Goal: Task Accomplishment & Management: Manage account settings

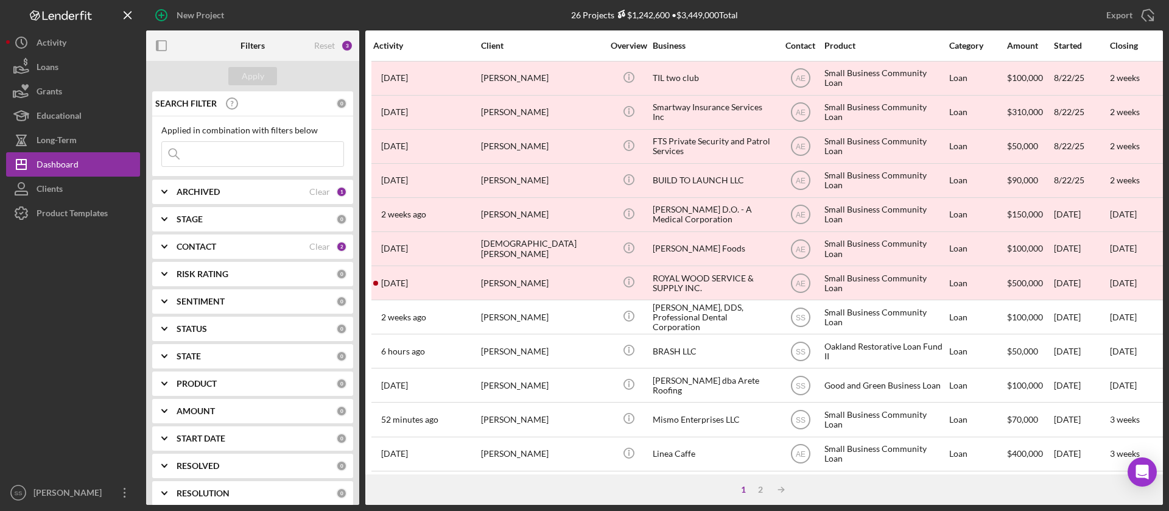
click at [217, 194] on b "ARCHIVED" at bounding box center [198, 192] width 43 height 10
click at [196, 322] on b "CONTACT" at bounding box center [197, 327] width 40 height 10
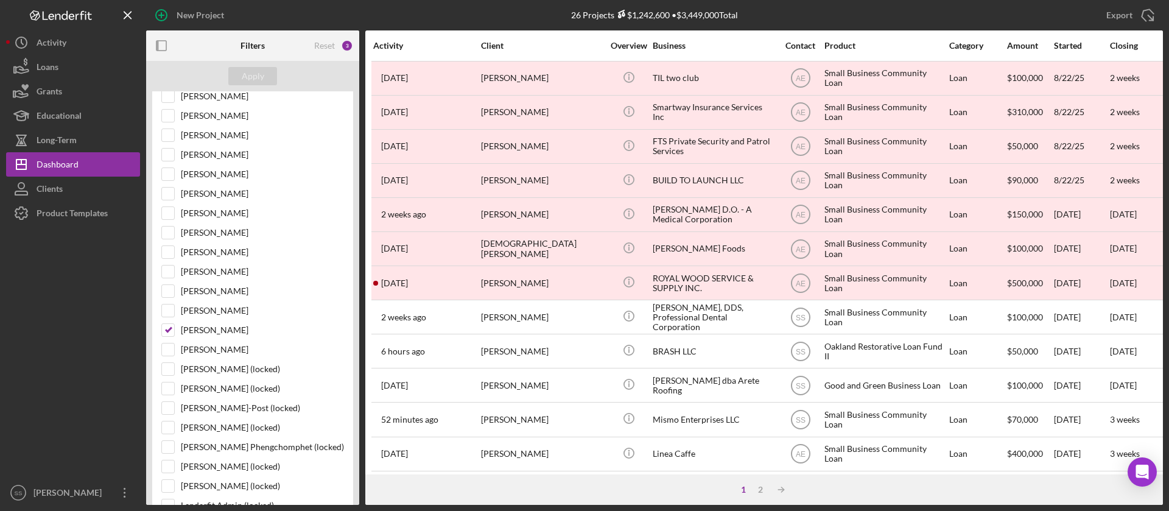
scroll to position [437, 0]
click at [167, 329] on input "[PERSON_NAME]" at bounding box center [168, 329] width 12 height 12
checkbox input "false"
click at [254, 85] on div "Apply" at bounding box center [252, 76] width 213 height 30
click at [258, 73] on div "Apply" at bounding box center [253, 76] width 23 height 18
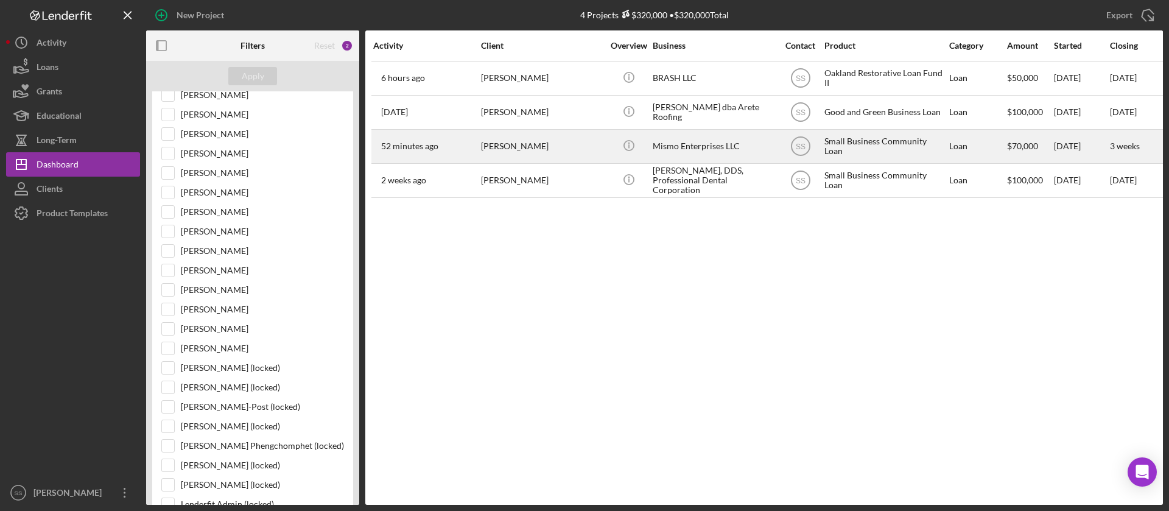
click at [574, 144] on div "[PERSON_NAME]" at bounding box center [542, 146] width 122 height 32
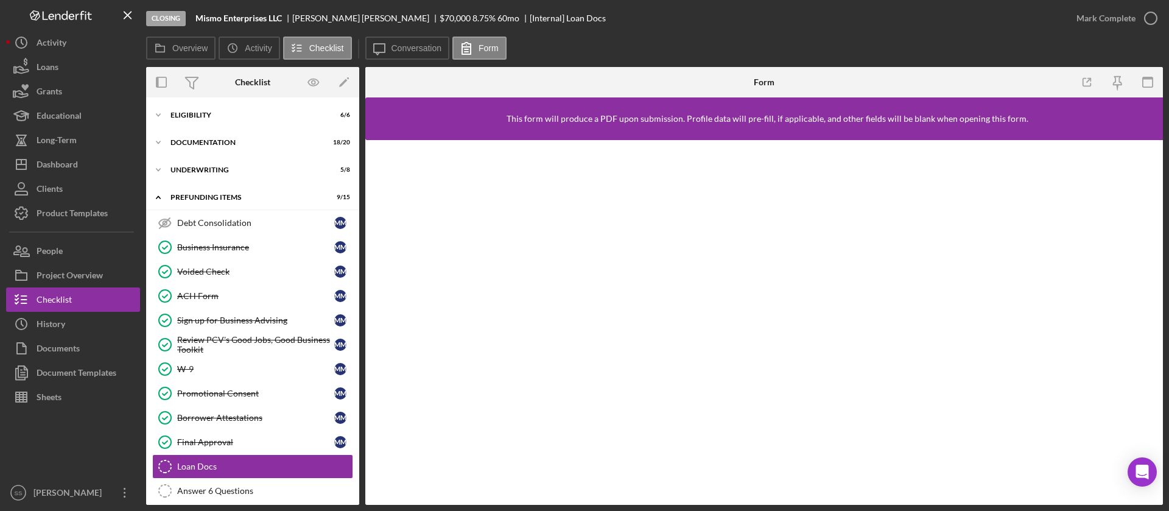
scroll to position [82, 0]
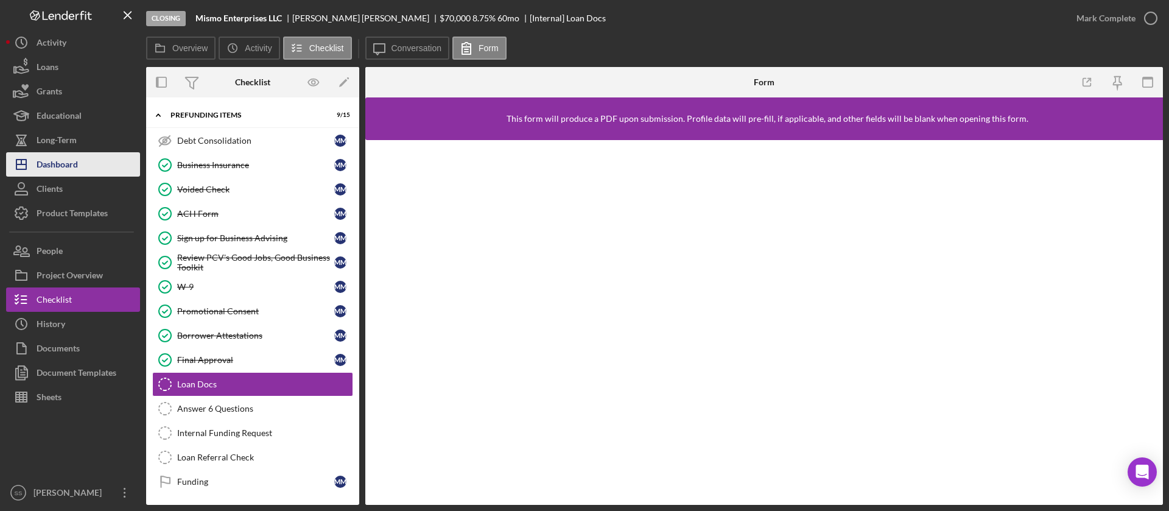
click at [71, 167] on div "Dashboard" at bounding box center [57, 165] width 41 height 27
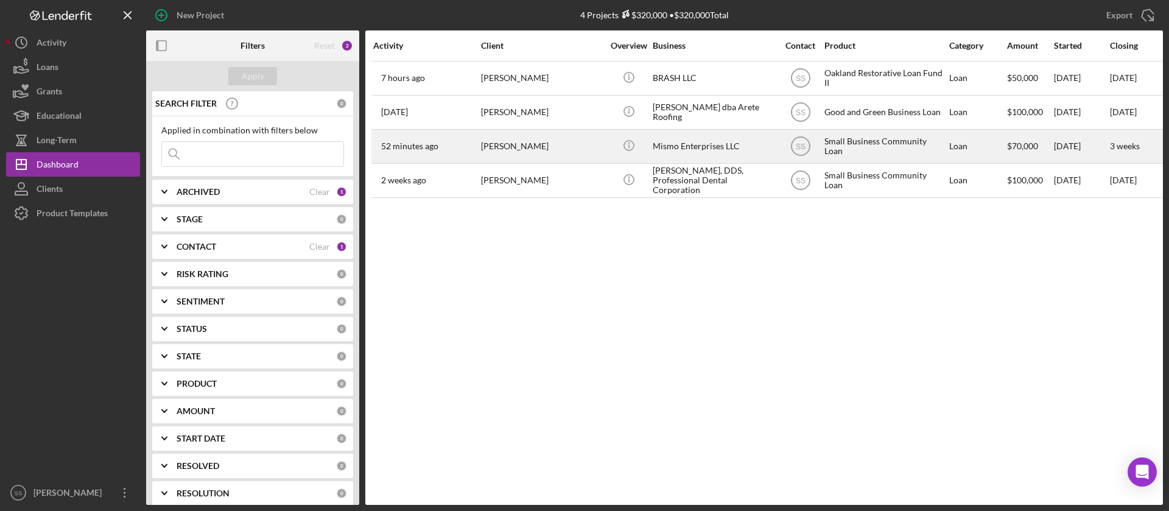
click at [567, 154] on div "[PERSON_NAME]" at bounding box center [542, 146] width 122 height 32
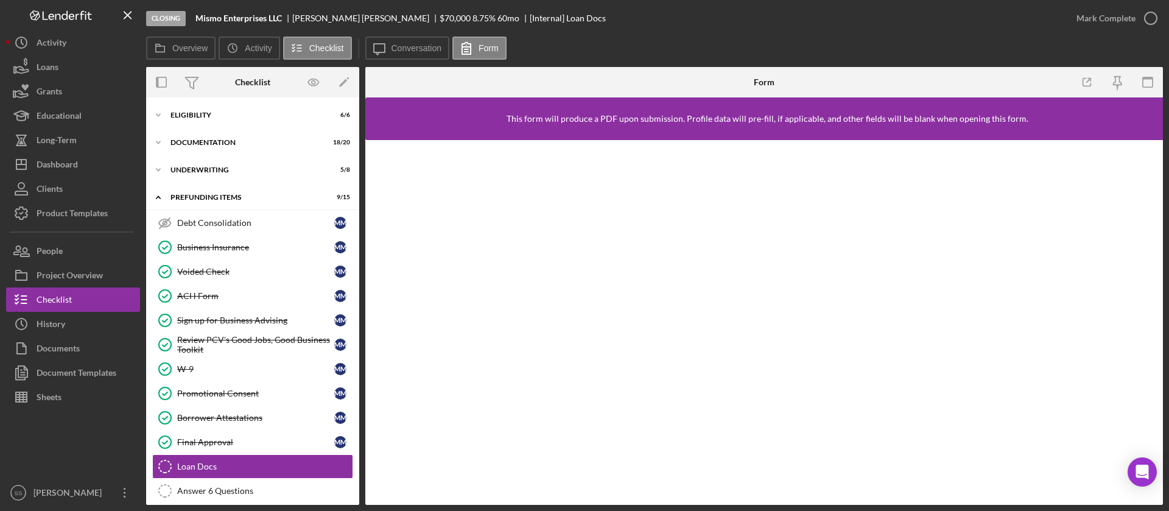
scroll to position [82, 0]
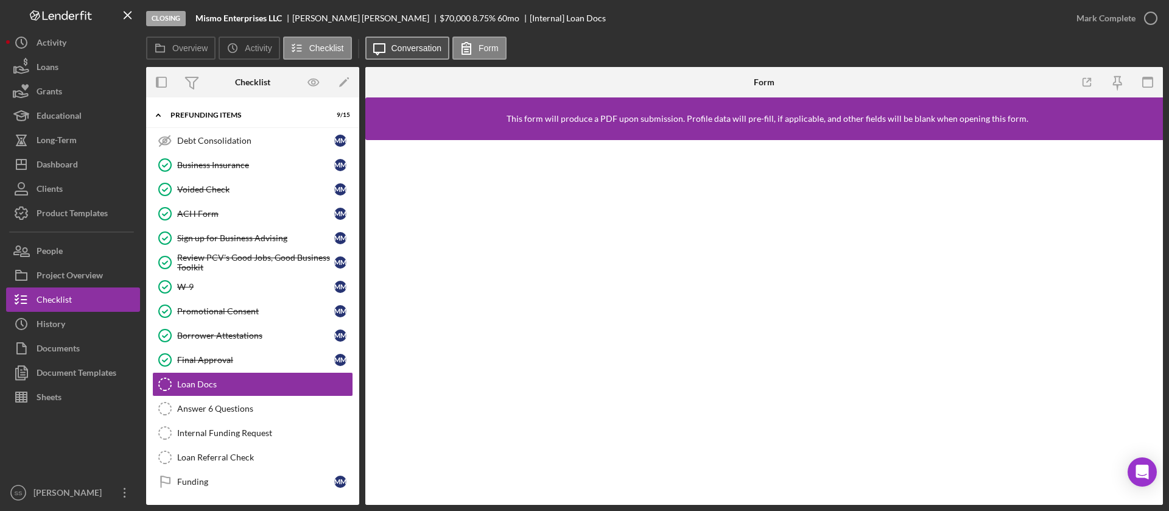
click at [425, 52] on label "Conversation" at bounding box center [417, 48] width 51 height 10
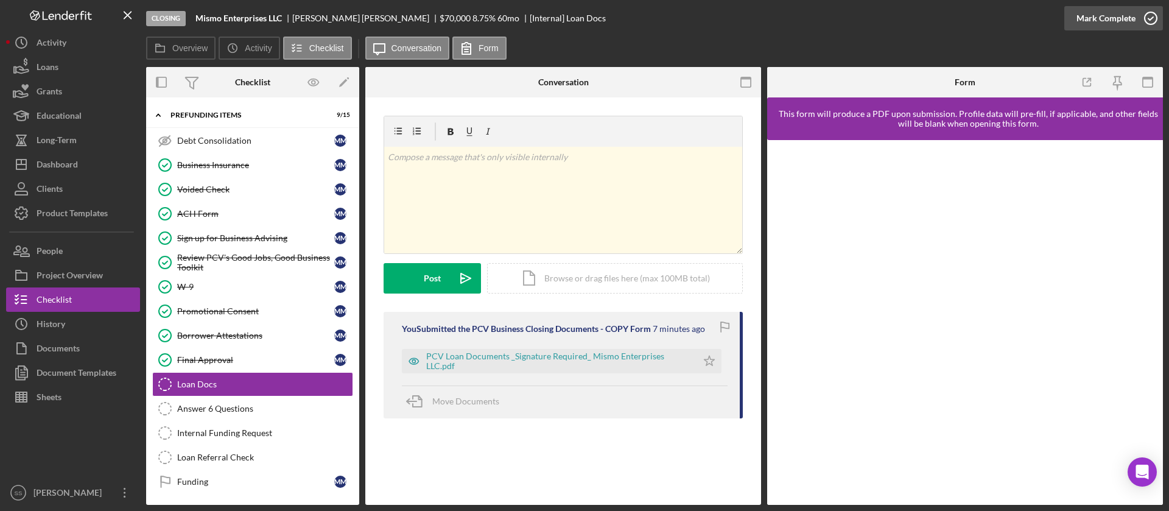
click at [1156, 18] on icon "button" at bounding box center [1151, 18] width 30 height 30
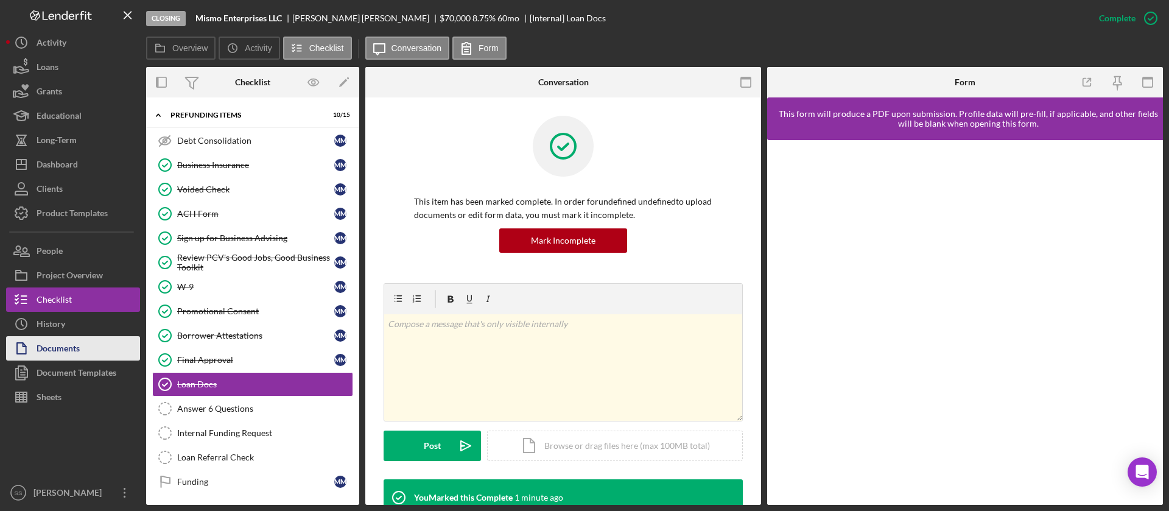
click at [61, 345] on div "Documents" at bounding box center [58, 349] width 43 height 27
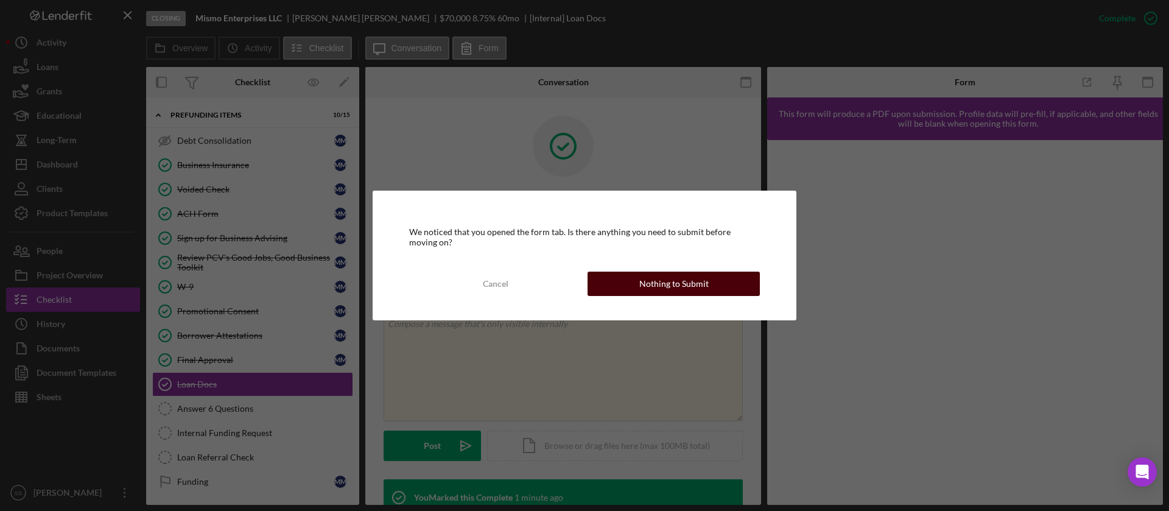
click at [713, 274] on button "Nothing to Submit" at bounding box center [674, 284] width 172 height 24
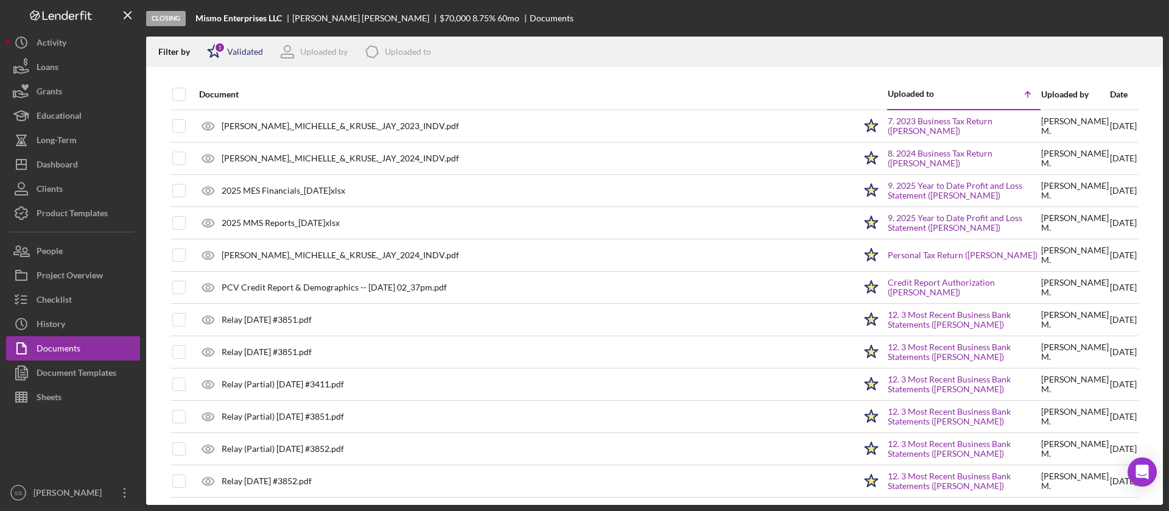
click at [247, 58] on div "Icon/Star 1 Validated" at bounding box center [231, 52] width 64 height 30
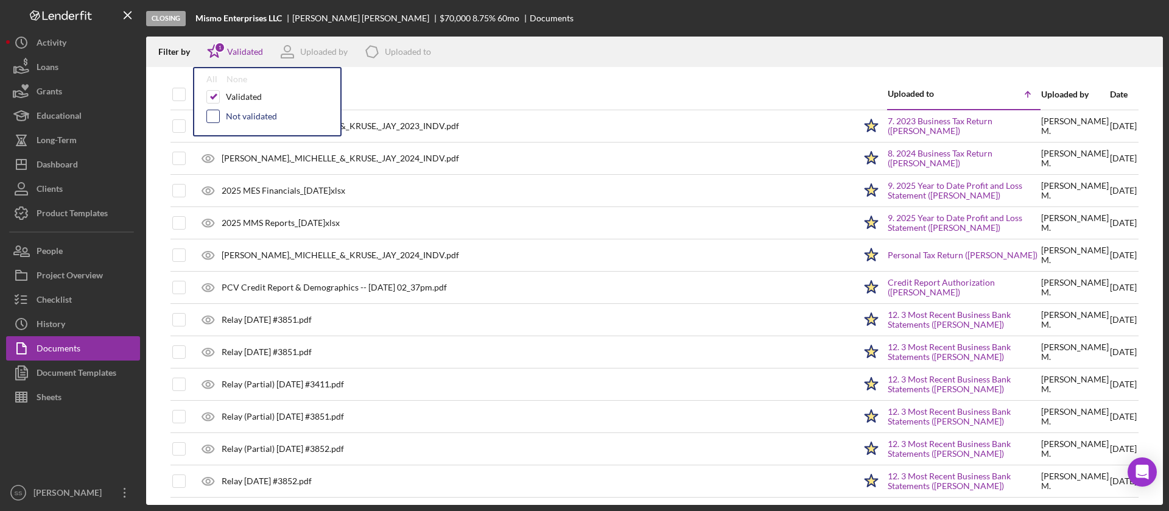
click at [214, 116] on input "checkbox" at bounding box center [213, 116] width 12 height 12
checkbox input "true"
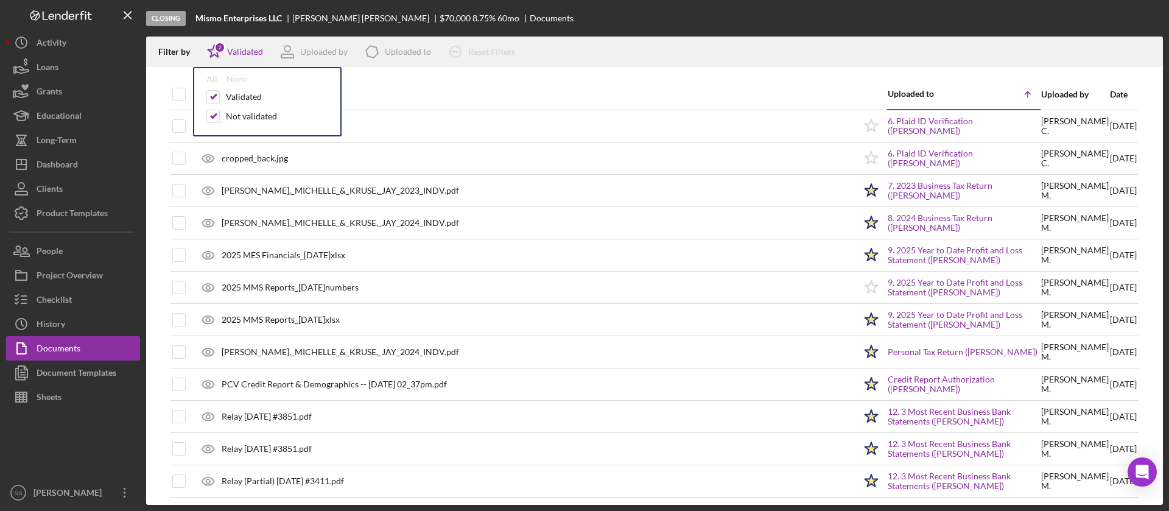
click at [163, 65] on div "Filter by Icon/Star 2 Validated All None Validated Not validated Uploaded by Ic…" at bounding box center [654, 52] width 1017 height 30
click at [178, 96] on input "checkbox" at bounding box center [179, 94] width 12 height 12
checkbox input "true"
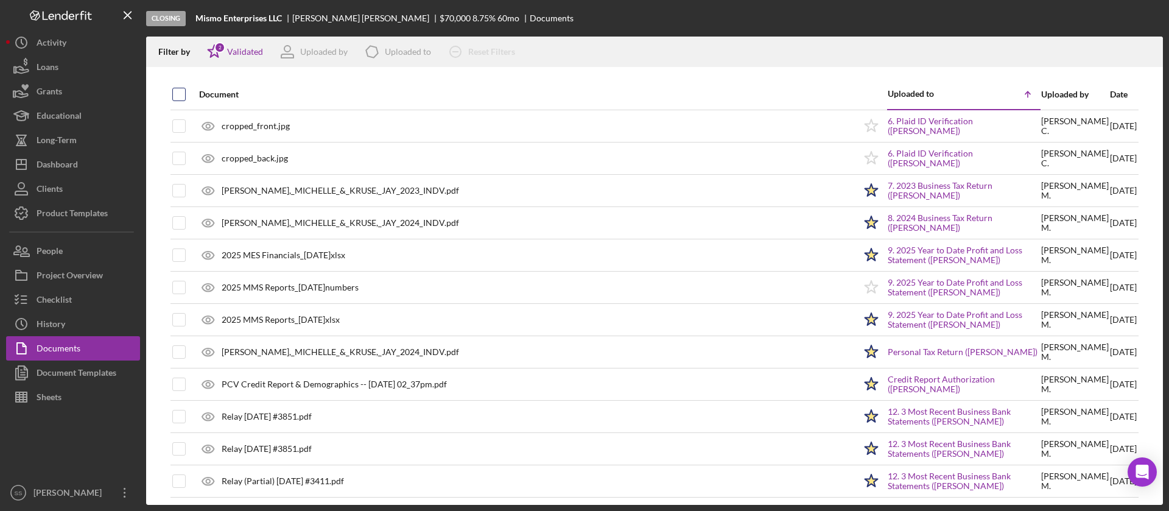
checkbox input "true"
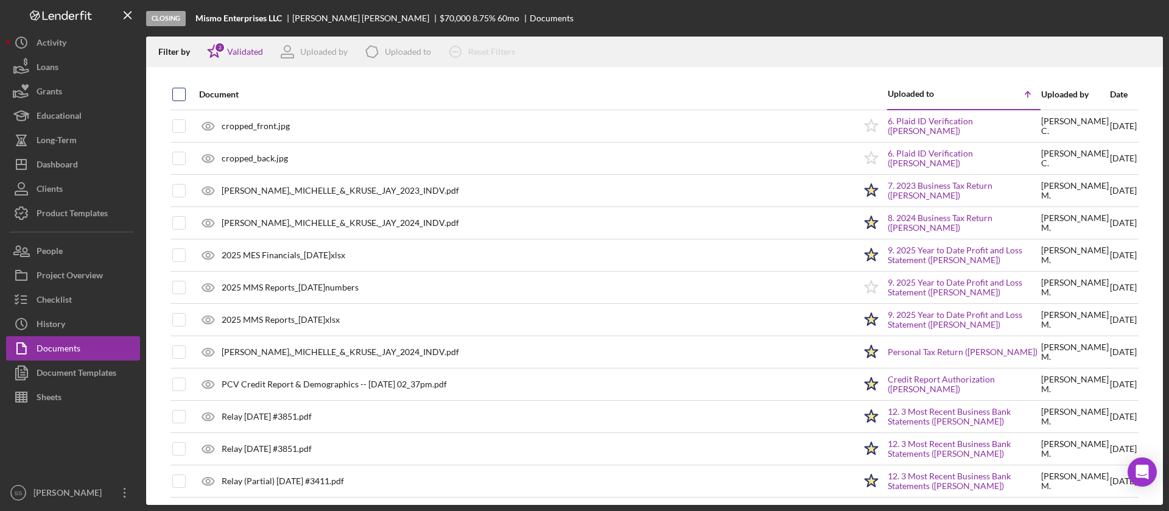
checkbox input "true"
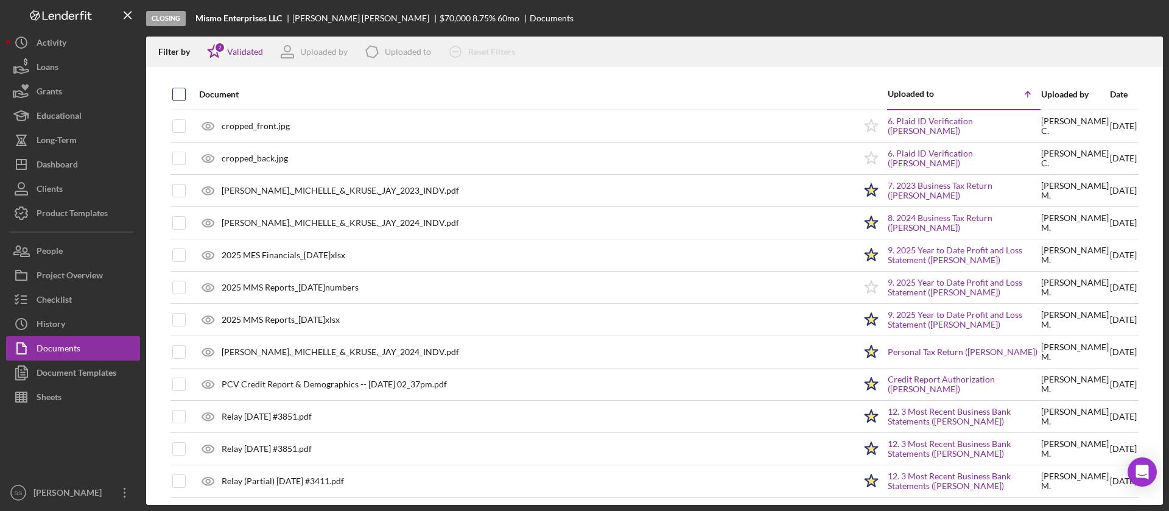
checkbox input "true"
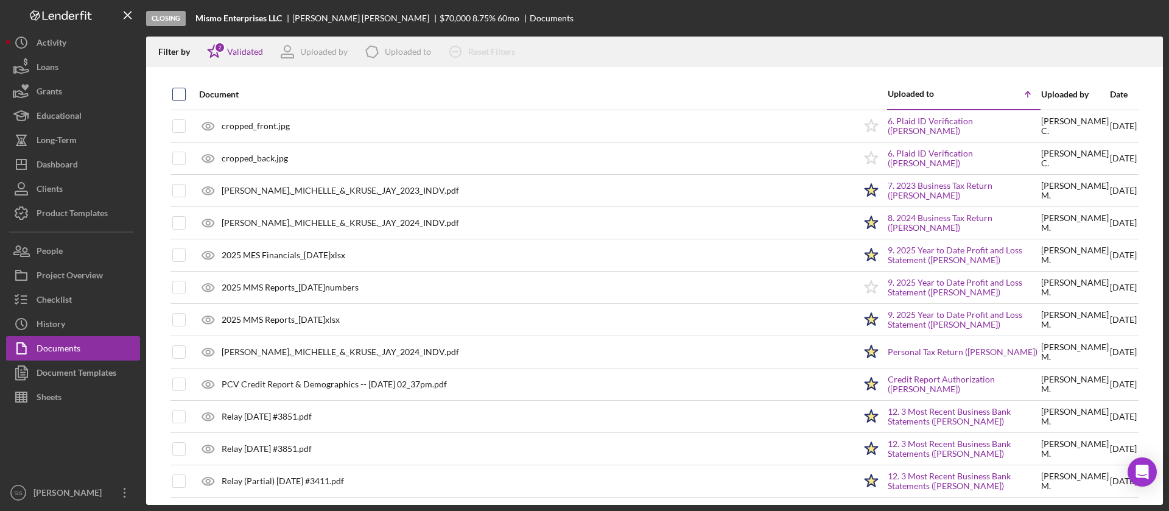
checkbox input "true"
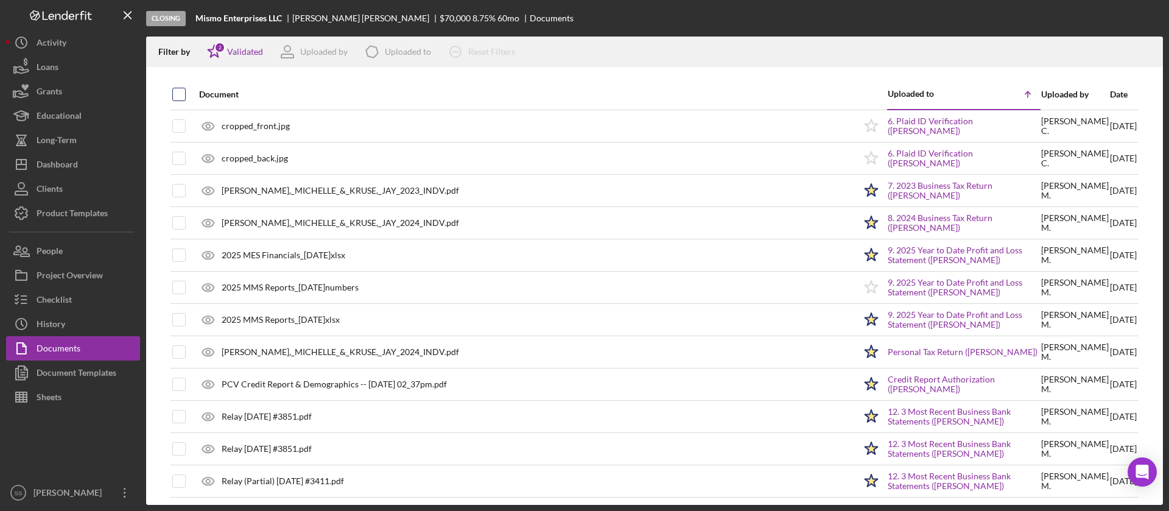
checkbox input "true"
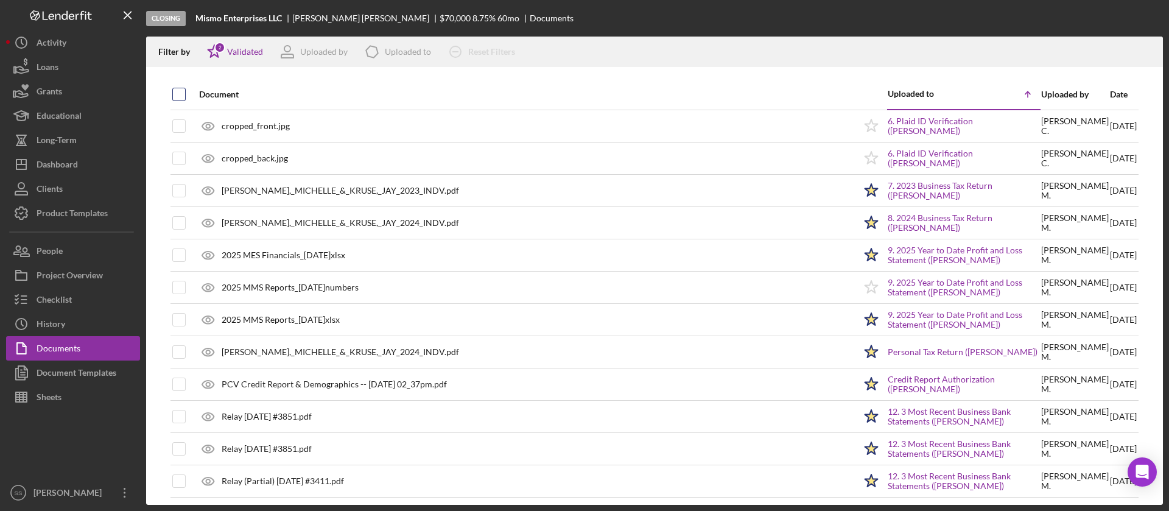
checkbox input "true"
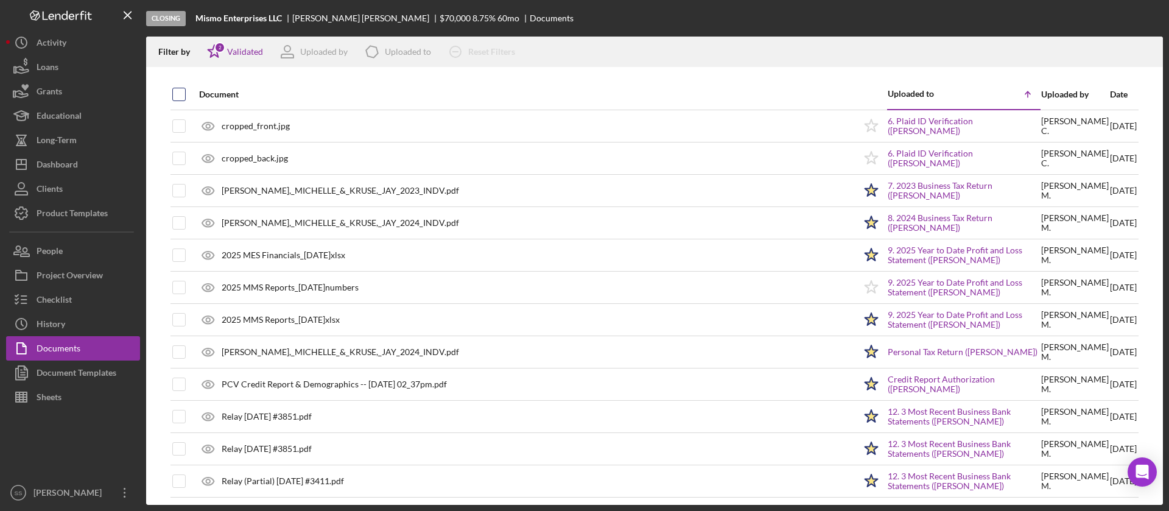
checkbox input "true"
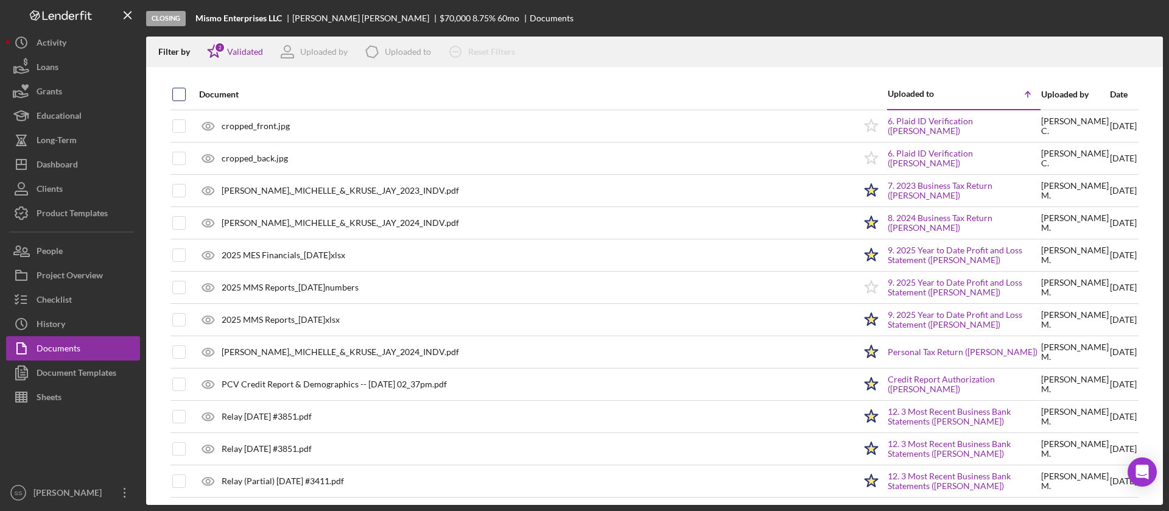
checkbox input "true"
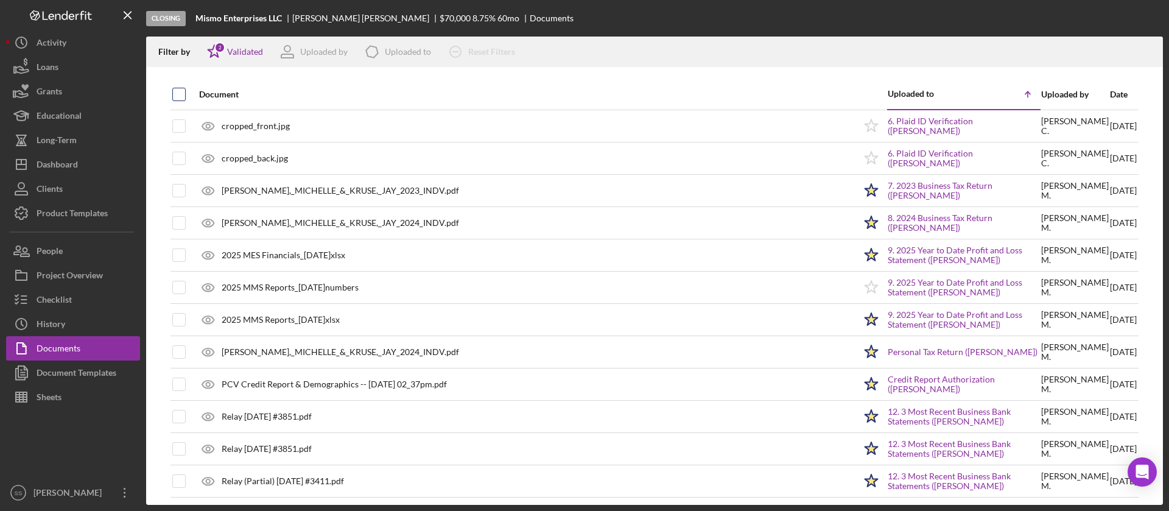
checkbox input "true"
click at [1142, 54] on icon "Icon/Download" at bounding box center [1148, 51] width 27 height 27
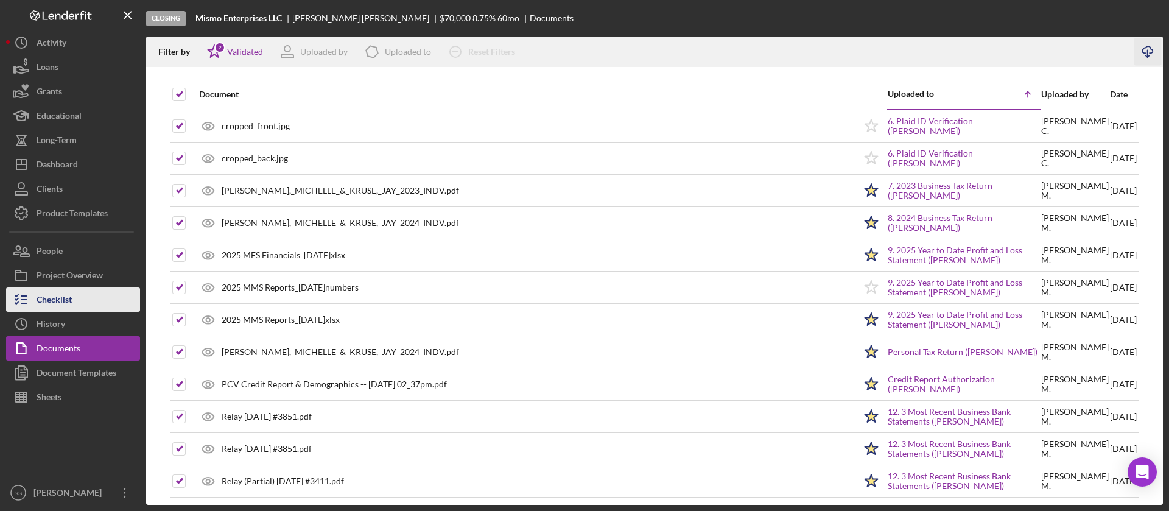
click at [56, 287] on div "Checklist" at bounding box center [54, 300] width 35 height 27
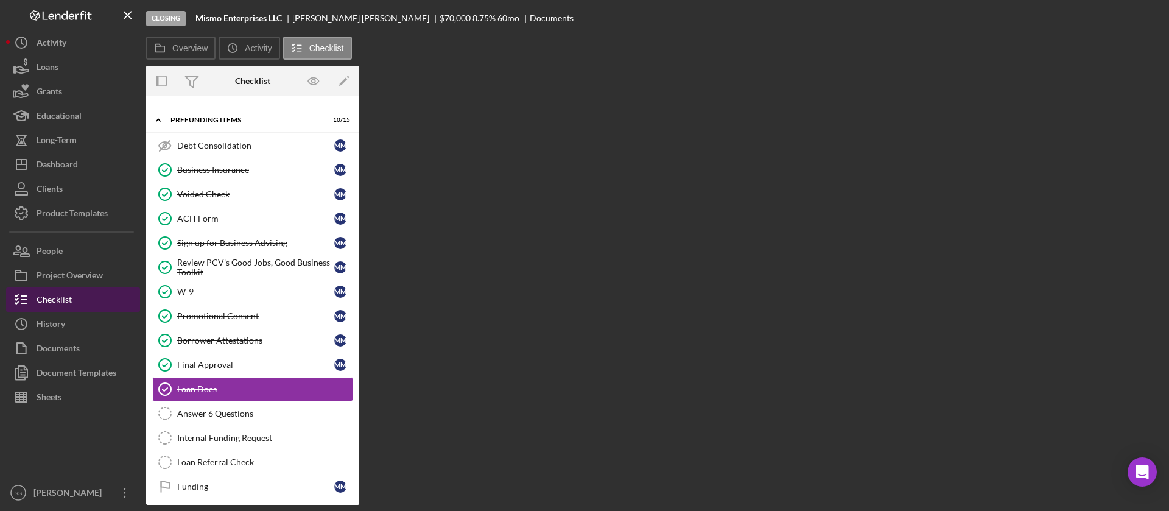
scroll to position [82, 0]
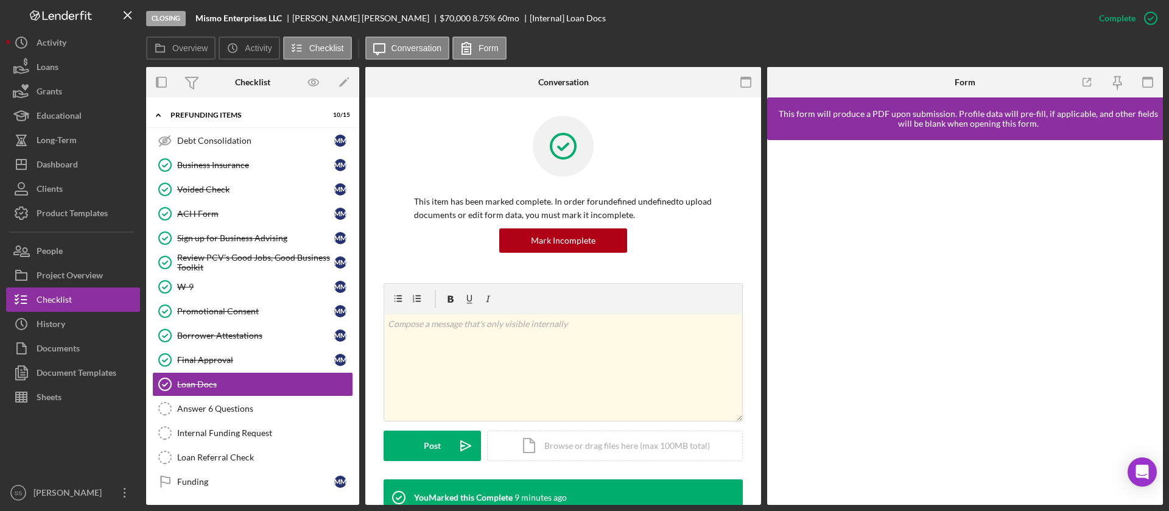
drag, startPoint x: 359, startPoint y: 219, endPoint x: 356, endPoint y: 172, distance: 46.4
click at [356, 172] on div "Overview Internal Workflow Stage Closing Icon/Dropdown Arrow Archive (can unarc…" at bounding box center [654, 286] width 1017 height 438
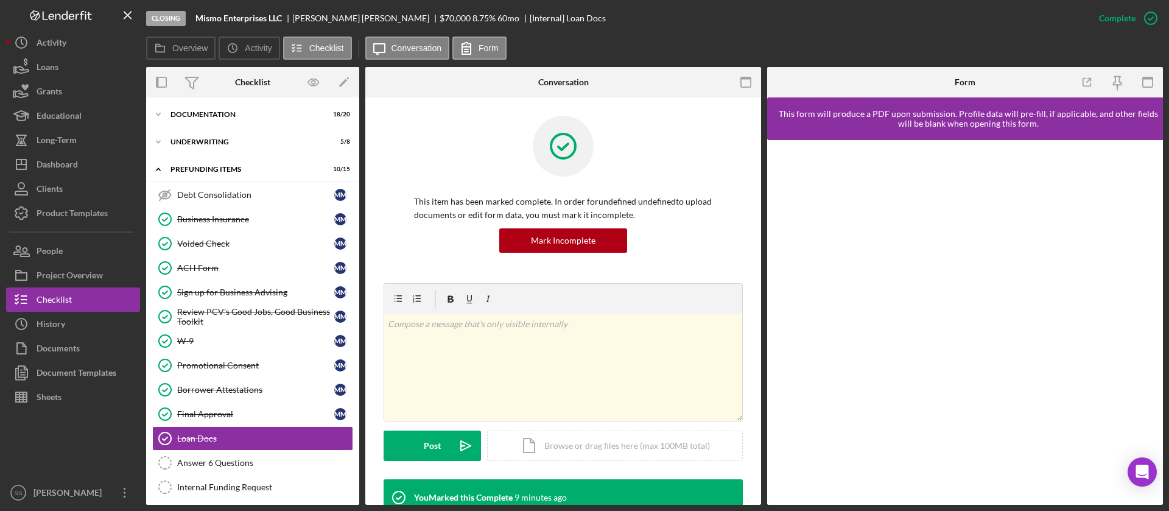
scroll to position [0, 0]
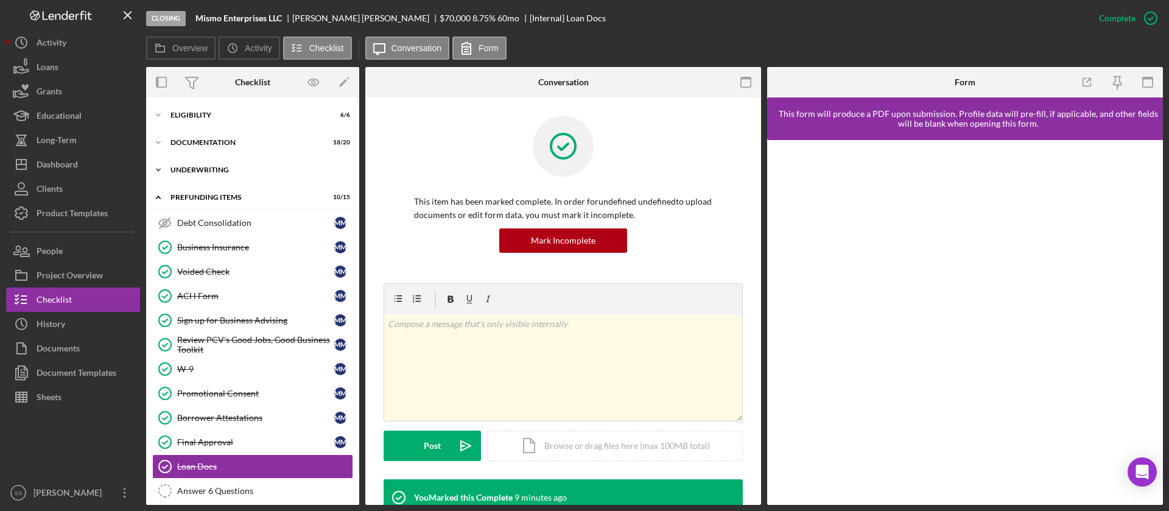
click at [221, 167] on div "Underwriting" at bounding box center [258, 169] width 174 height 7
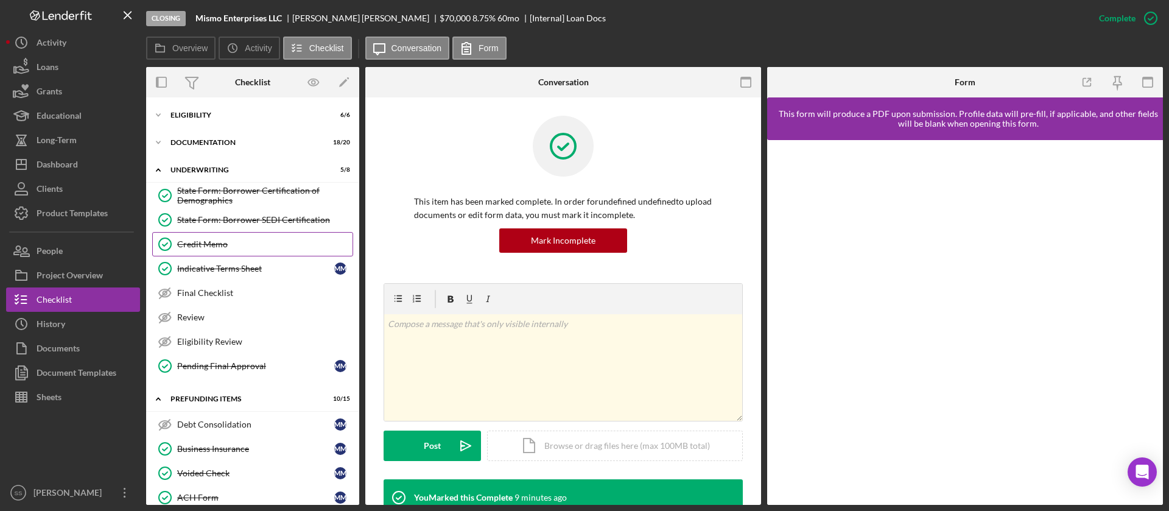
click at [218, 248] on div "Credit Memo" at bounding box center [264, 244] width 175 height 10
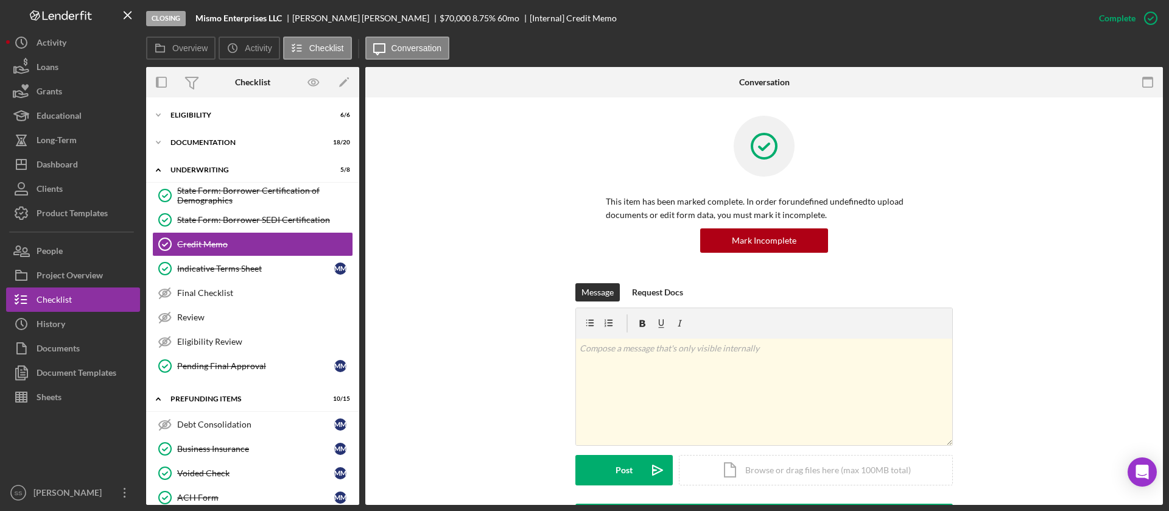
click at [1021, 258] on div "This item has been marked complete. In order for undefined undefined to upload …" at bounding box center [764, 199] width 761 height 167
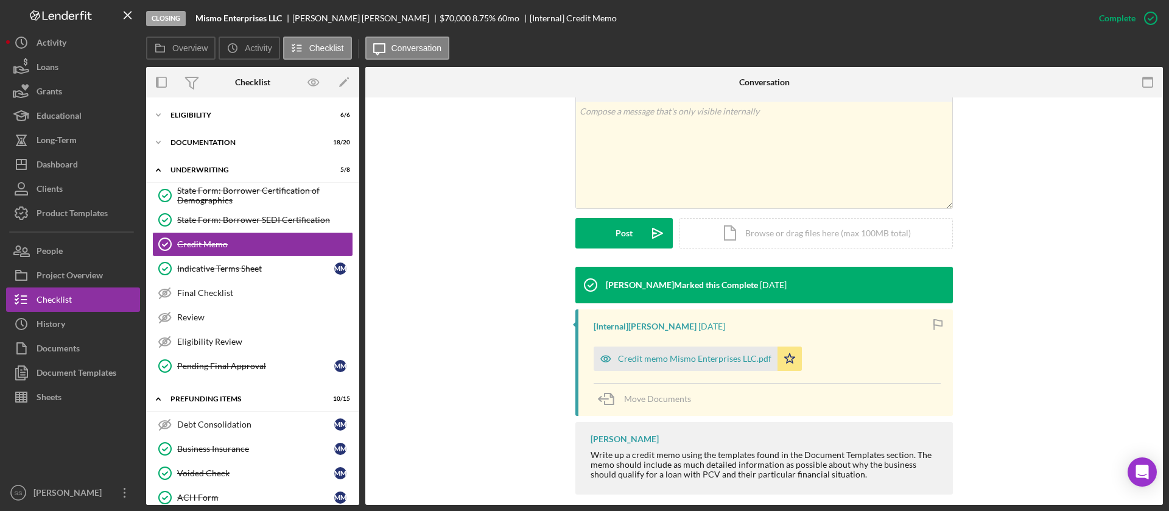
scroll to position [251, 0]
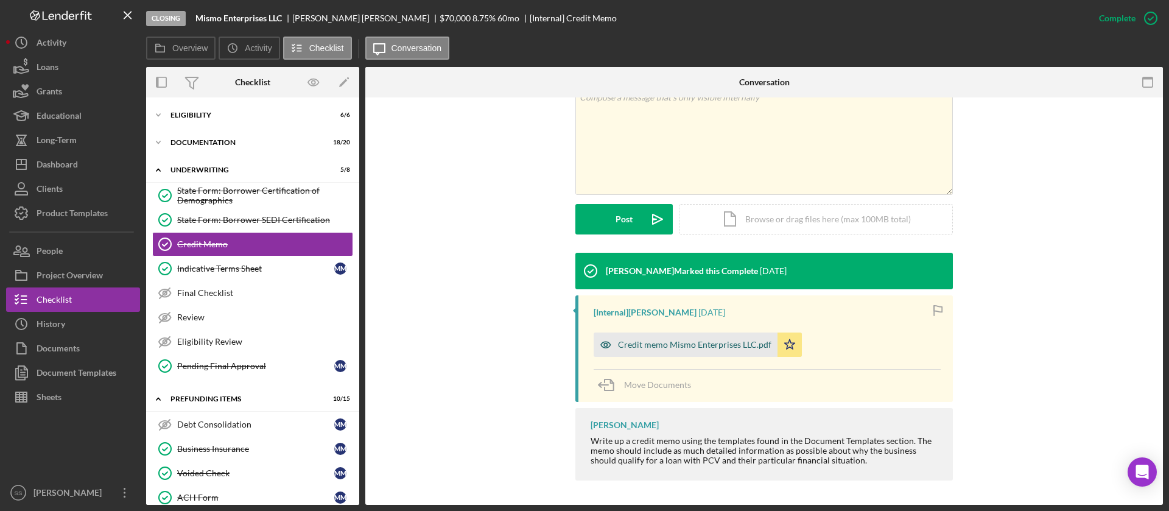
click at [706, 342] on div "Credit memo Mismo Enterprises LLC.pdf" at bounding box center [694, 345] width 153 height 10
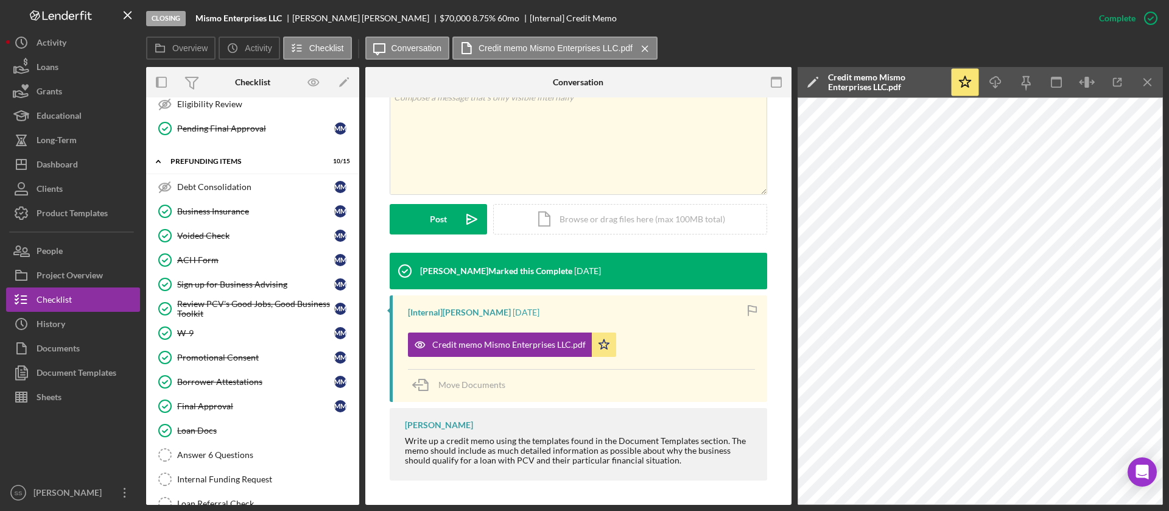
scroll to position [285, 0]
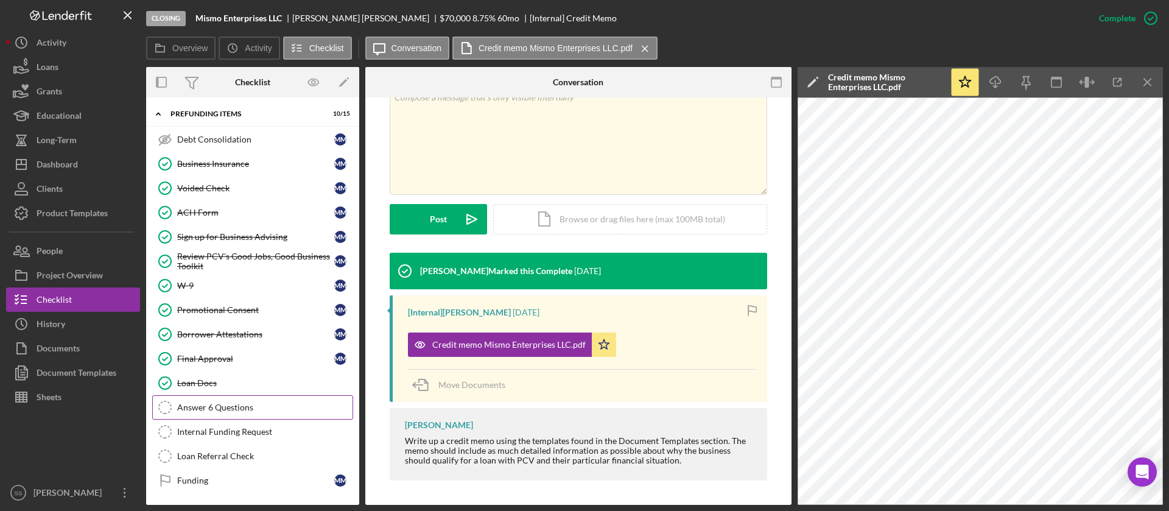
click at [289, 416] on link "Answer 6 Questions Answer 6 Questions" at bounding box center [252, 407] width 201 height 24
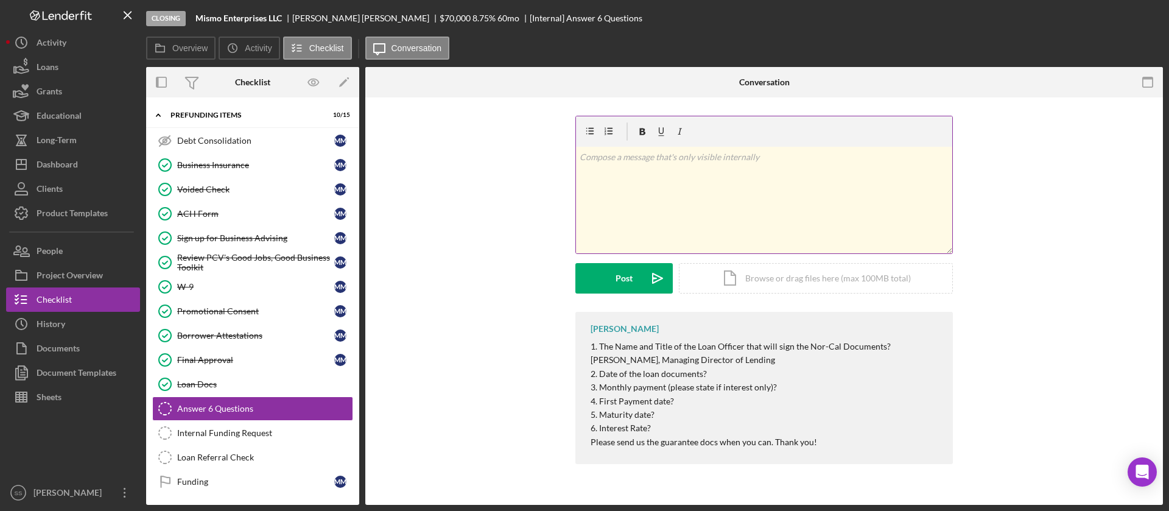
scroll to position [285, 0]
click at [713, 221] on div "v Color teal Color pink Remove color Add row above Add row below Add column bef…" at bounding box center [764, 200] width 376 height 107
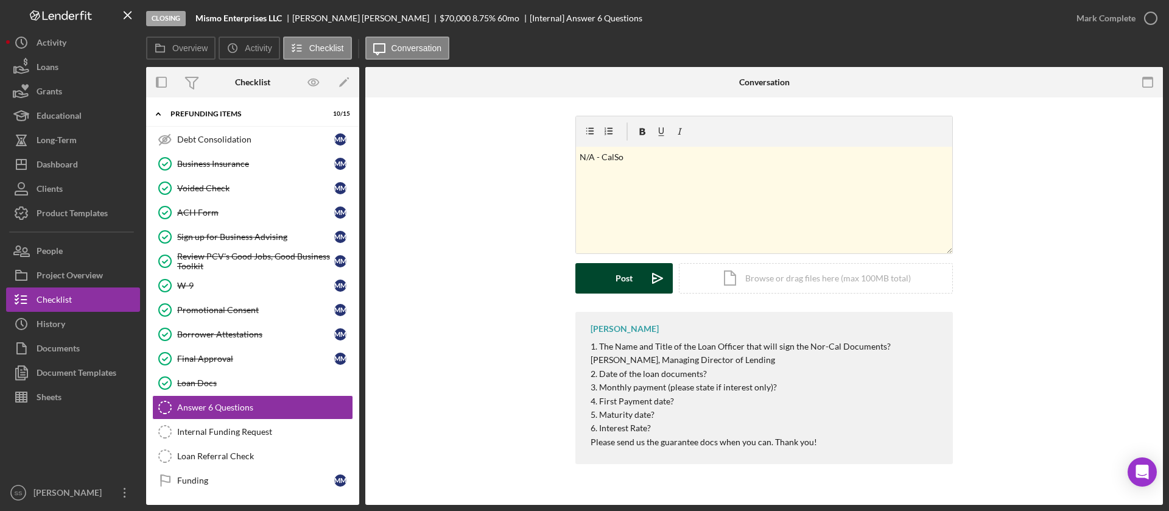
click at [611, 273] on button "Post Icon/icon-invite-send" at bounding box center [623, 278] width 97 height 30
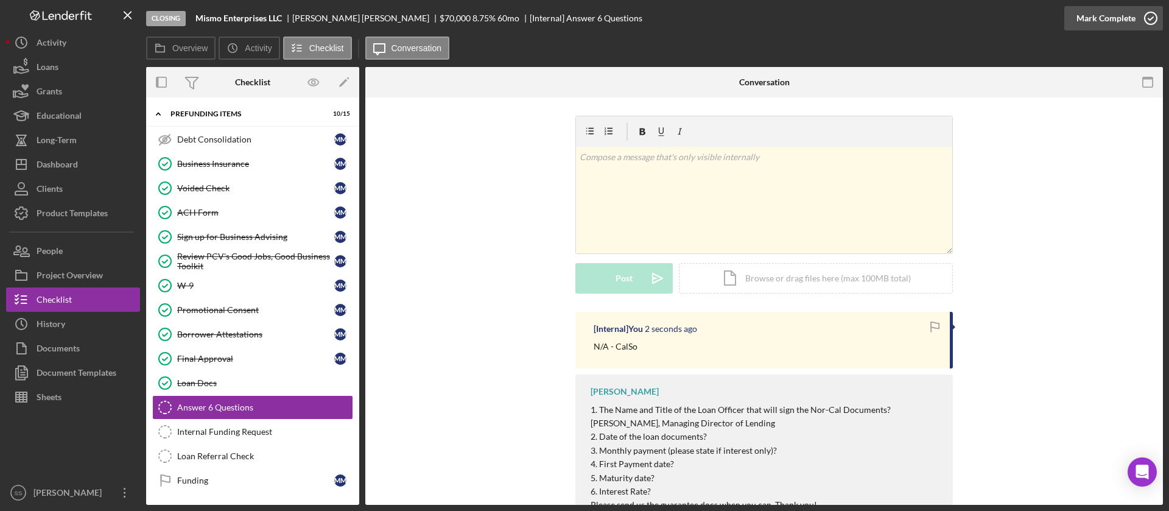
click at [1161, 14] on div "Mark Complete" at bounding box center [1114, 18] width 99 height 37
click at [1157, 18] on icon "button" at bounding box center [1151, 18] width 30 height 30
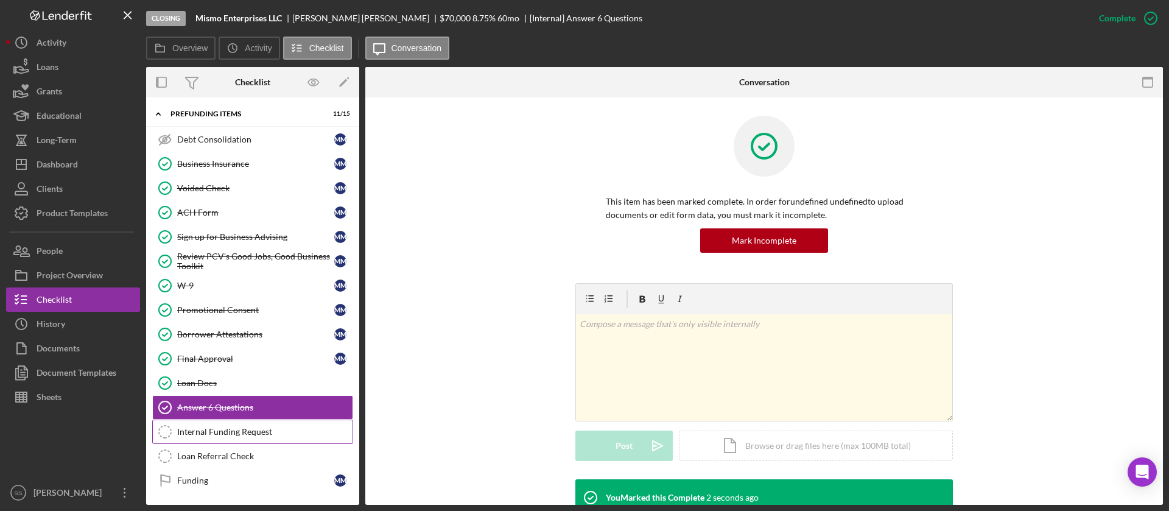
click at [213, 431] on div "Internal Funding Request" at bounding box center [264, 432] width 175 height 10
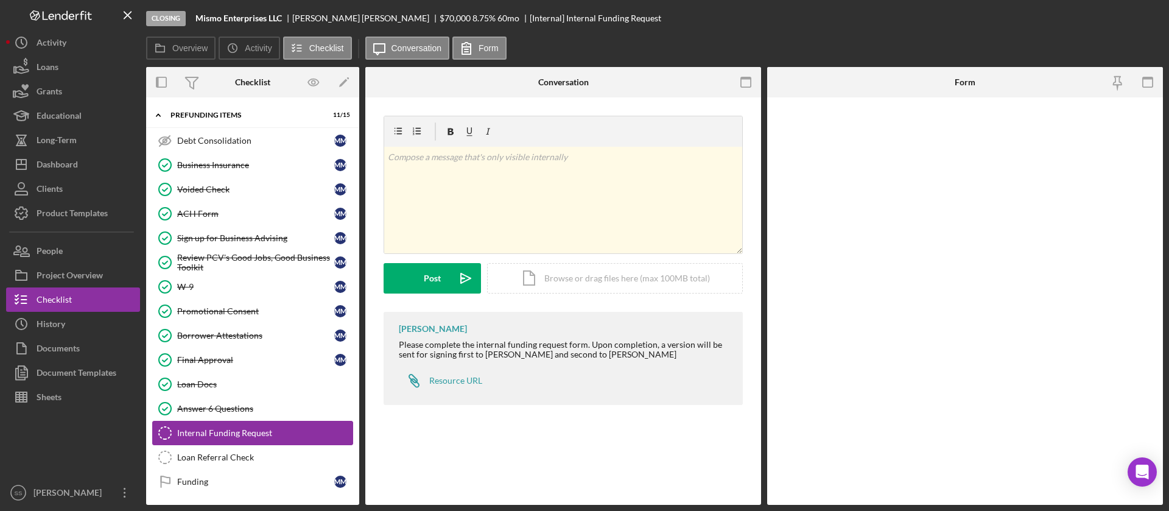
scroll to position [285, 0]
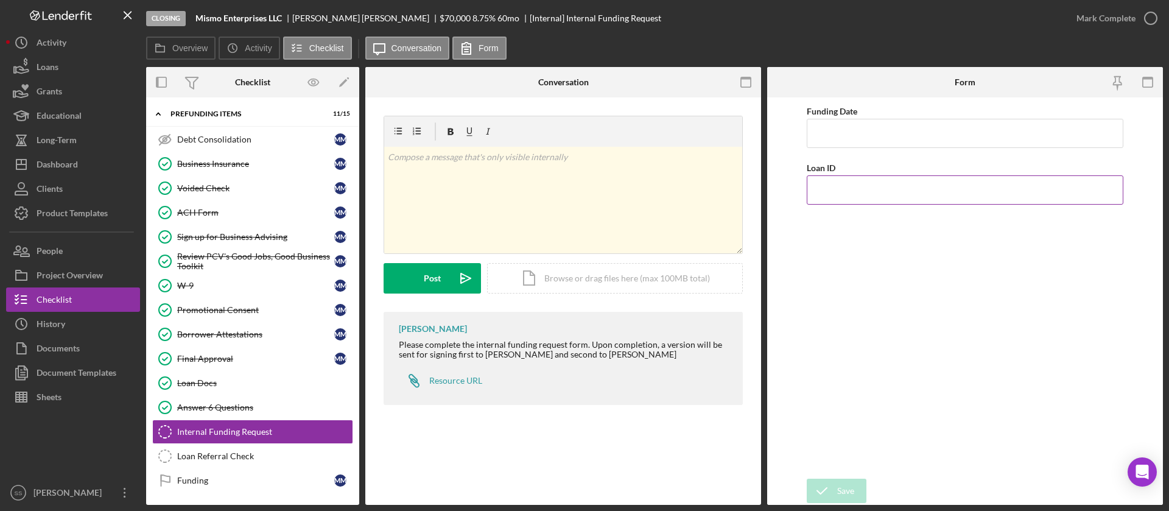
click at [842, 188] on input "Loan ID" at bounding box center [965, 189] width 317 height 29
type input "2025103"
click at [852, 128] on input "Funding Date" at bounding box center [965, 133] width 317 height 29
type input "[DATE]"
click at [828, 492] on icon "submit" at bounding box center [822, 491] width 30 height 30
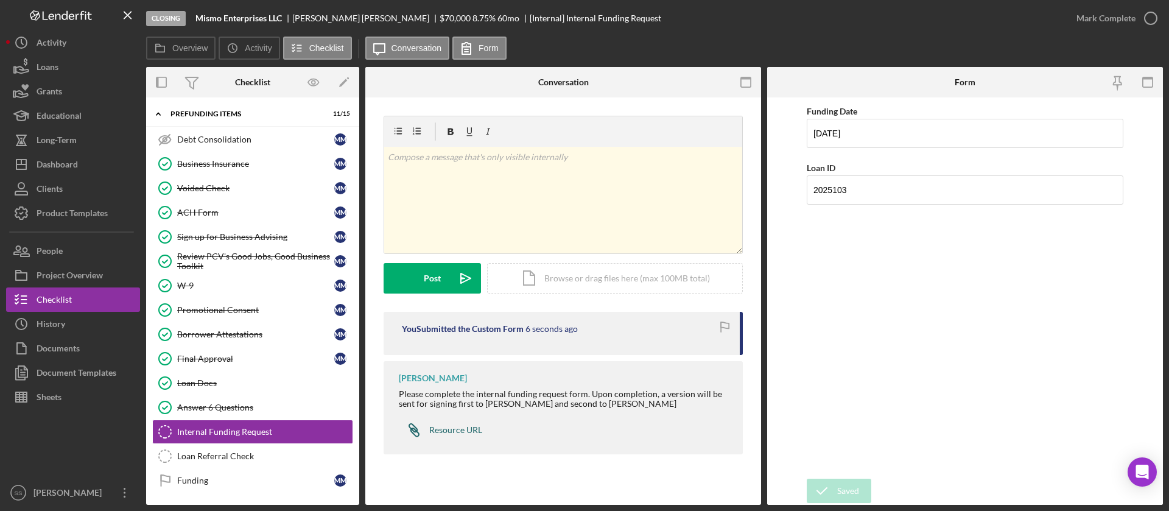
click at [443, 425] on div "Resource URL" at bounding box center [455, 430] width 53 height 10
click at [86, 161] on button "Icon/Dashboard Dashboard" at bounding box center [73, 164] width 134 height 24
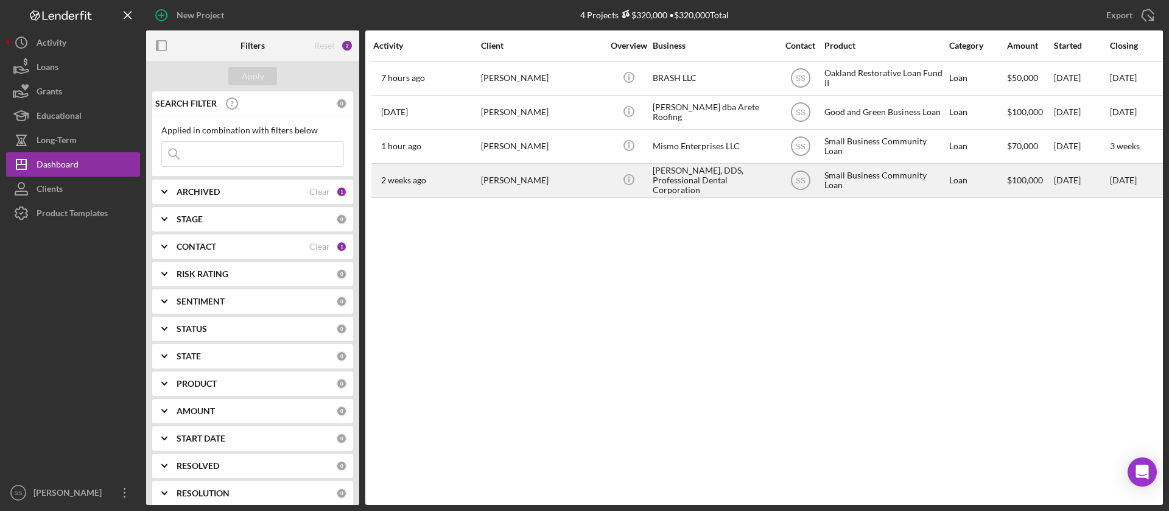
click at [491, 192] on div "[PERSON_NAME]" at bounding box center [542, 180] width 122 height 32
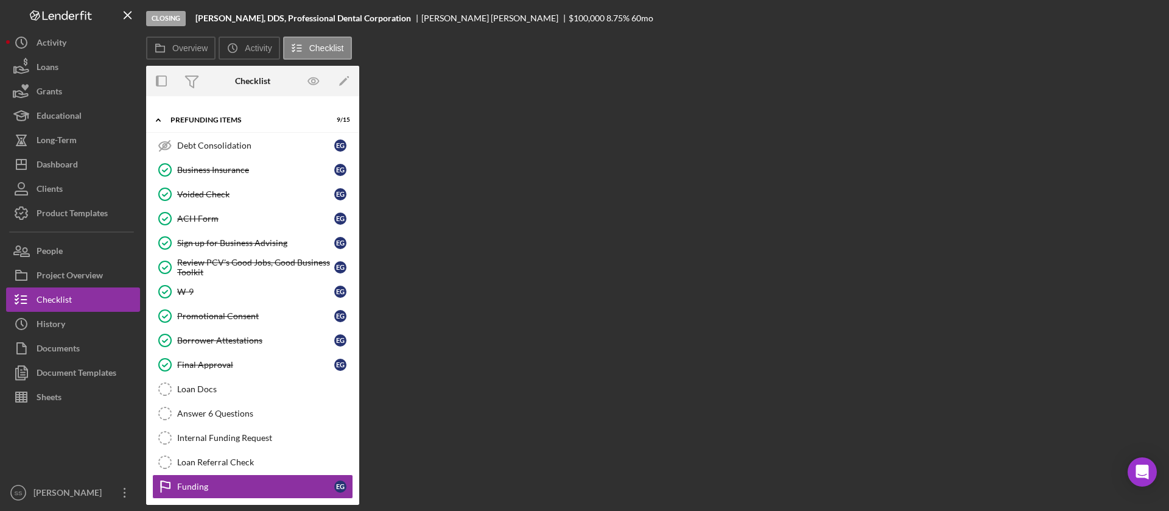
scroll to position [82, 0]
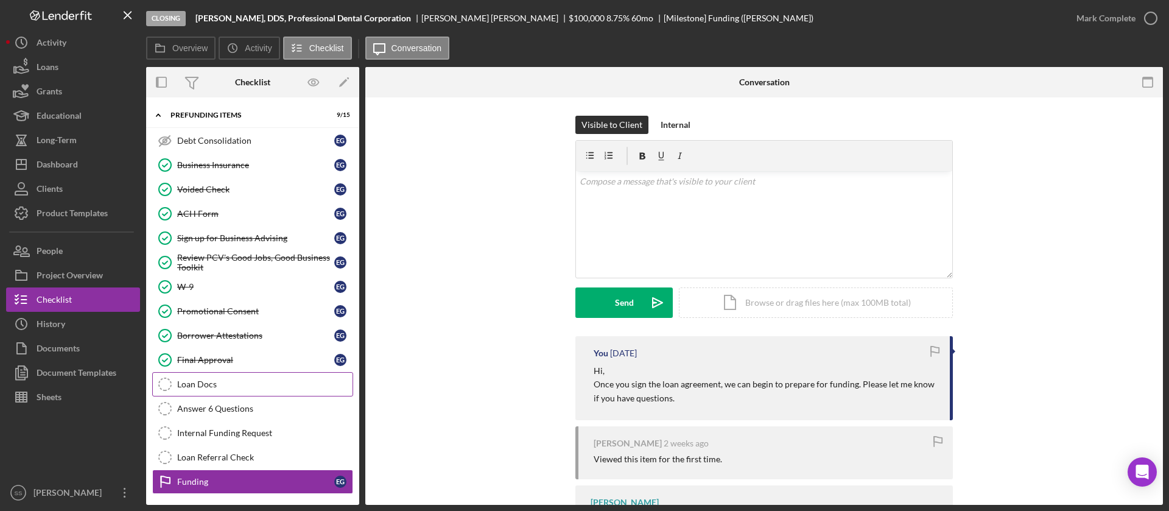
click at [220, 382] on div "Loan Docs" at bounding box center [264, 384] width 175 height 10
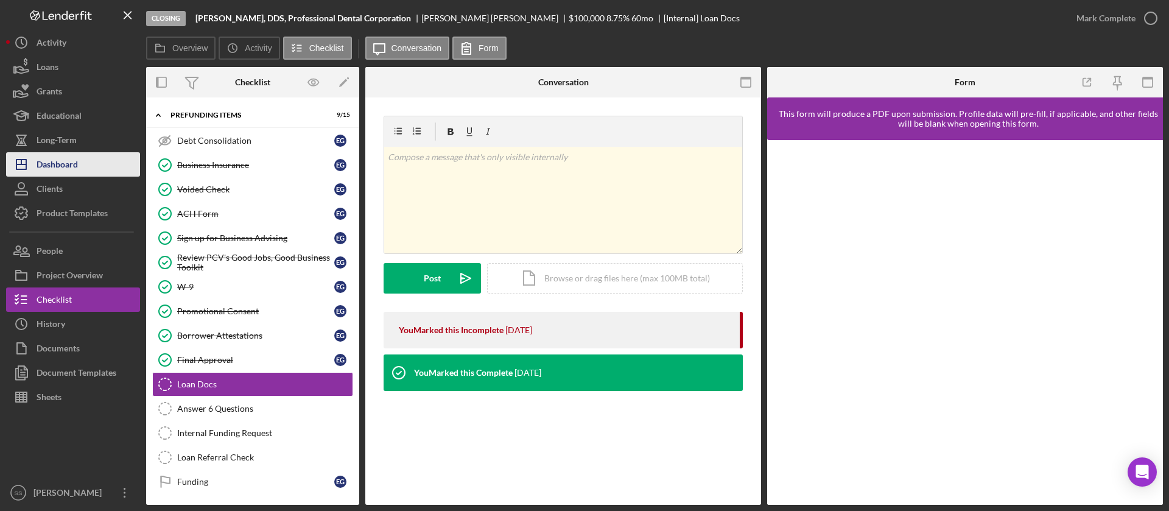
click at [76, 163] on div "Dashboard" at bounding box center [57, 165] width 41 height 27
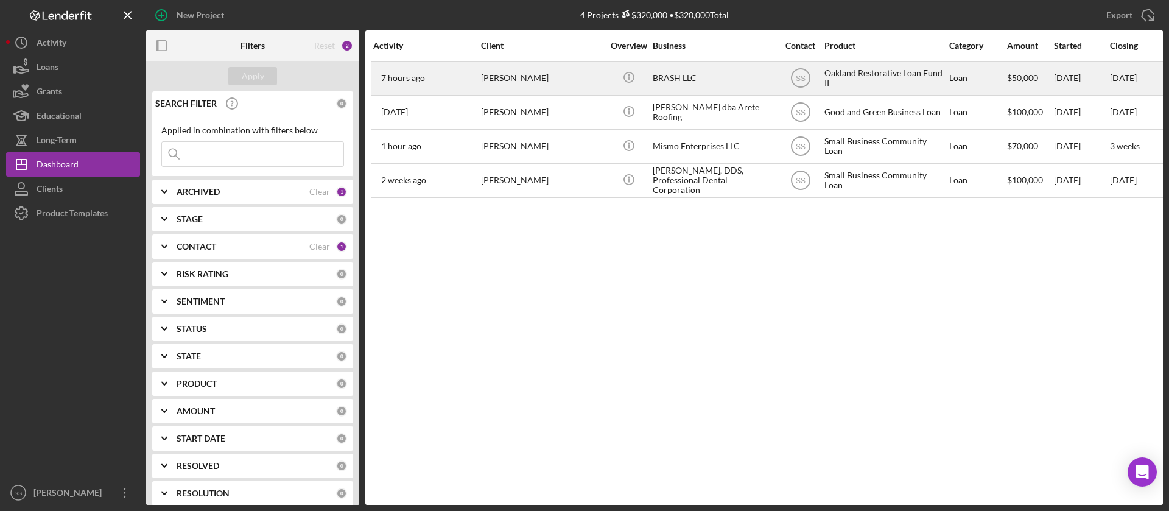
click at [692, 71] on div "BRASH LLC" at bounding box center [714, 78] width 122 height 32
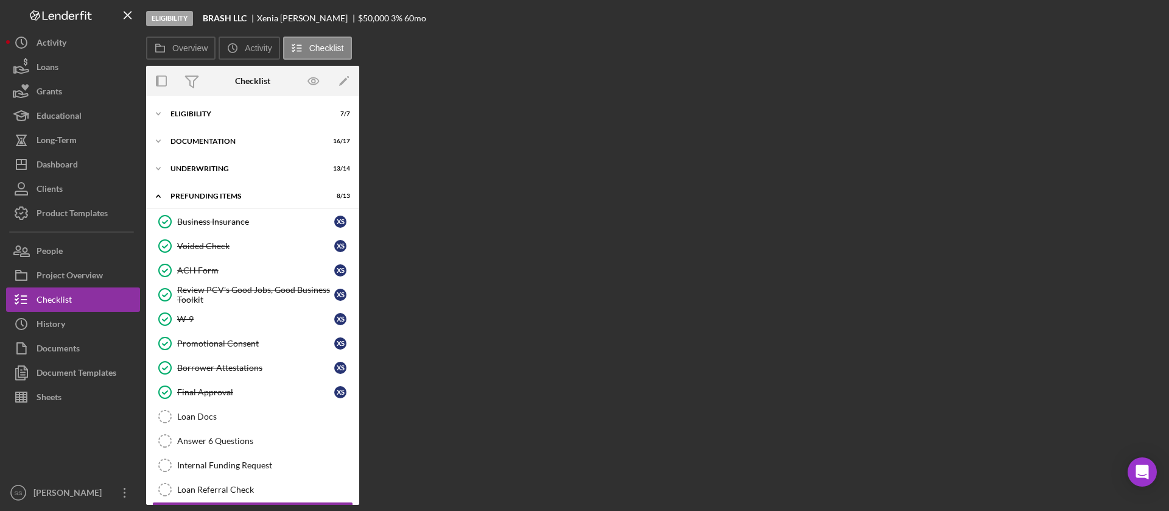
scroll to position [33, 0]
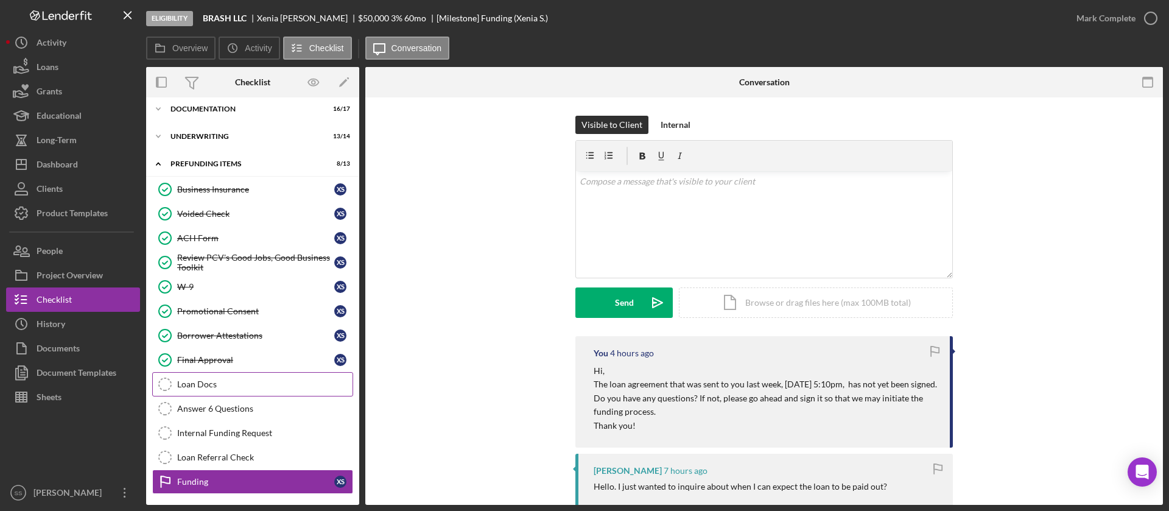
click at [225, 384] on div "Loan Docs" at bounding box center [264, 384] width 175 height 10
